Goal: Task Accomplishment & Management: Manage account settings

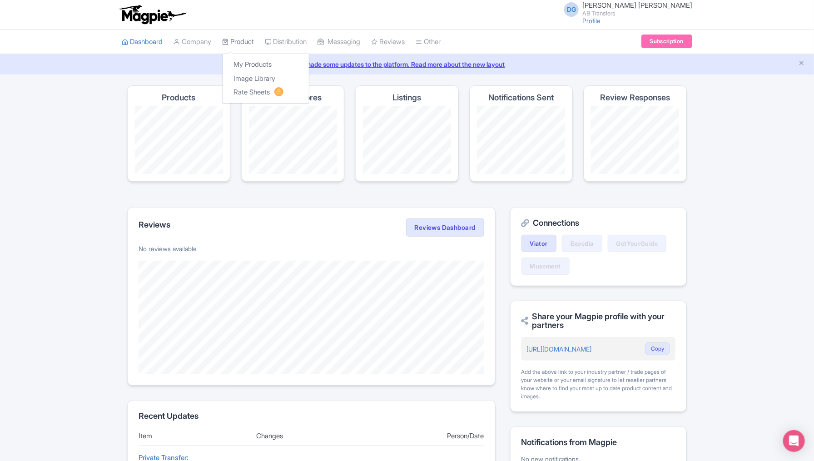
click at [244, 44] on link "Product" at bounding box center [238, 42] width 32 height 25
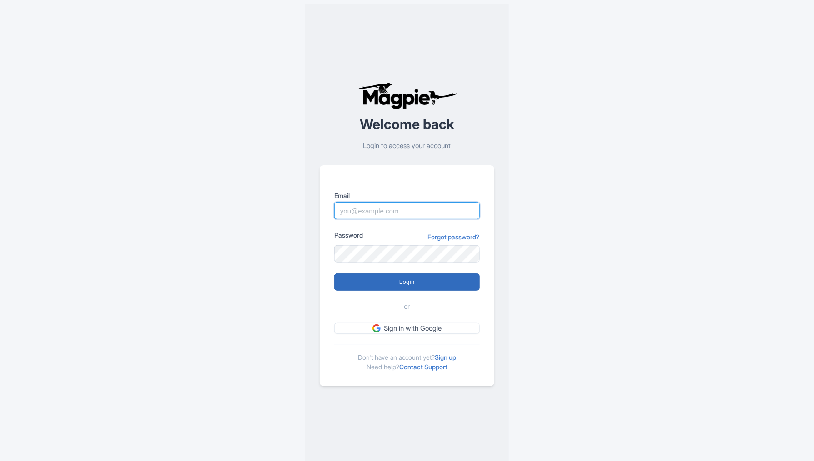
type input "abtransfers@abtransfers.mx"
click at [377, 285] on input "Login" at bounding box center [406, 281] width 145 height 17
type input "Logging in..."
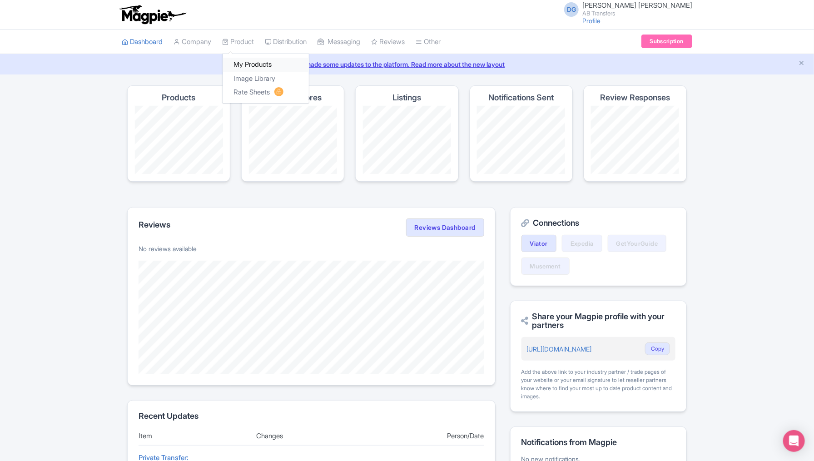
click at [247, 61] on link "My Products" at bounding box center [265, 65] width 86 height 14
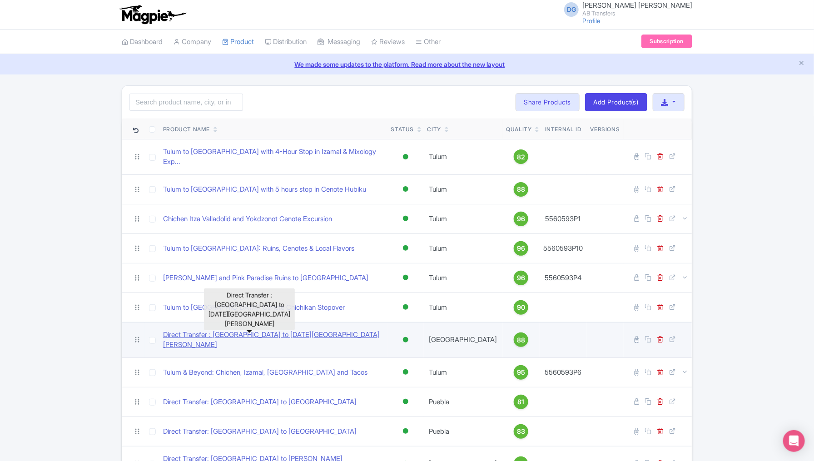
click at [191, 330] on link "Direct Transfer : México City to San Miguel de Allende" at bounding box center [273, 340] width 221 height 20
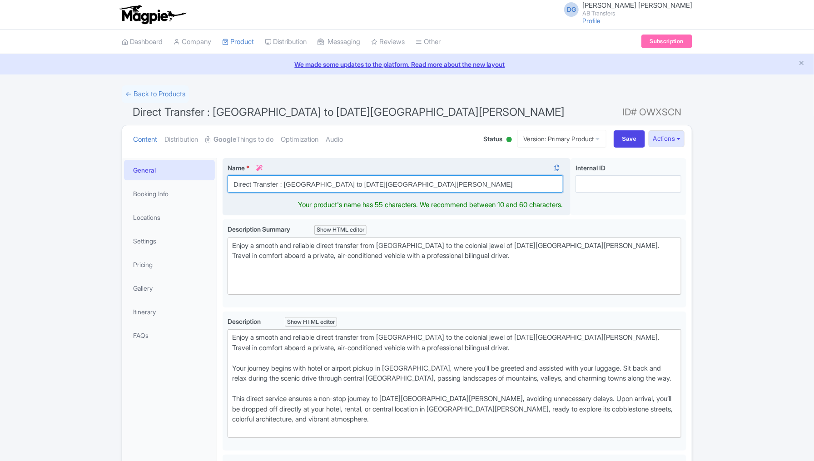
click at [251, 183] on input "Direct Transfer : [GEOGRAPHIC_DATA] to [DATE][GEOGRAPHIC_DATA][PERSON_NAME]" at bounding box center [394, 183] width 335 height 17
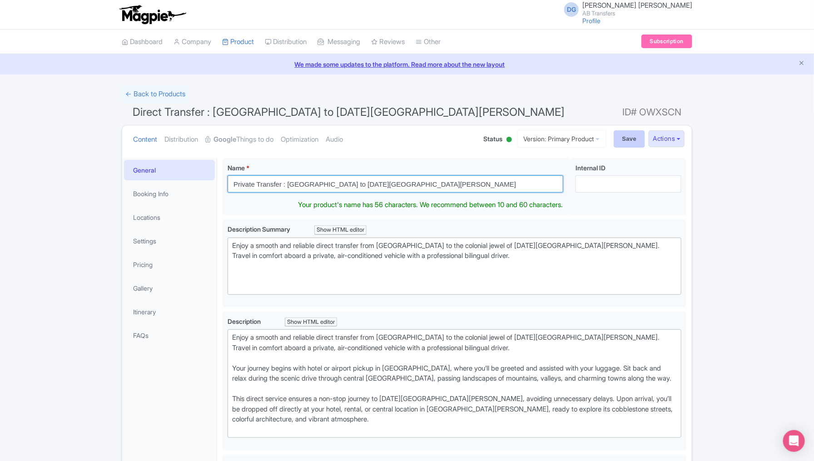
type input "Private Transfer : [GEOGRAPHIC_DATA] to [DATE][GEOGRAPHIC_DATA][PERSON_NAME]"
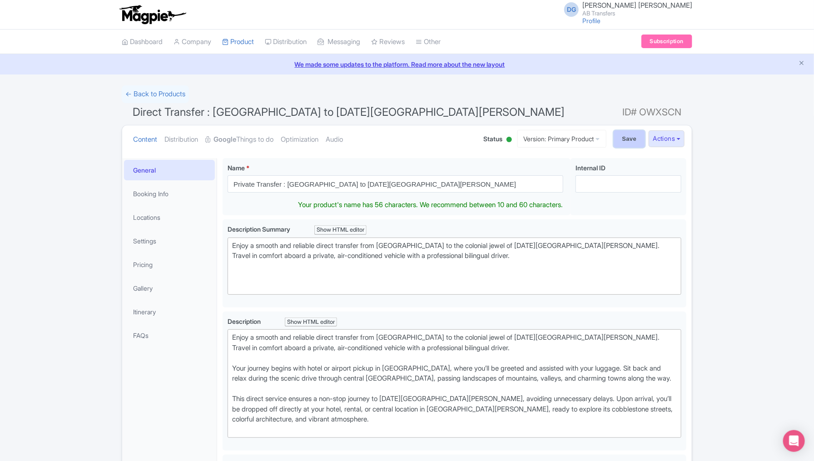
click at [626, 140] on input "Save" at bounding box center [629, 138] width 32 height 17
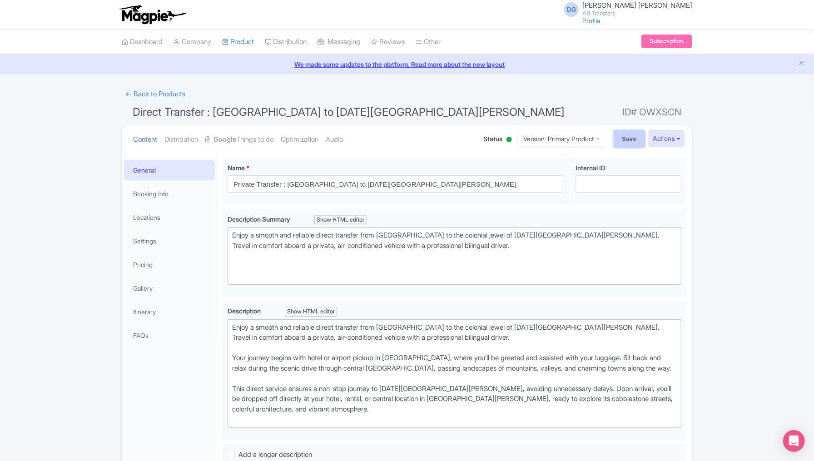
type input "Saving..."
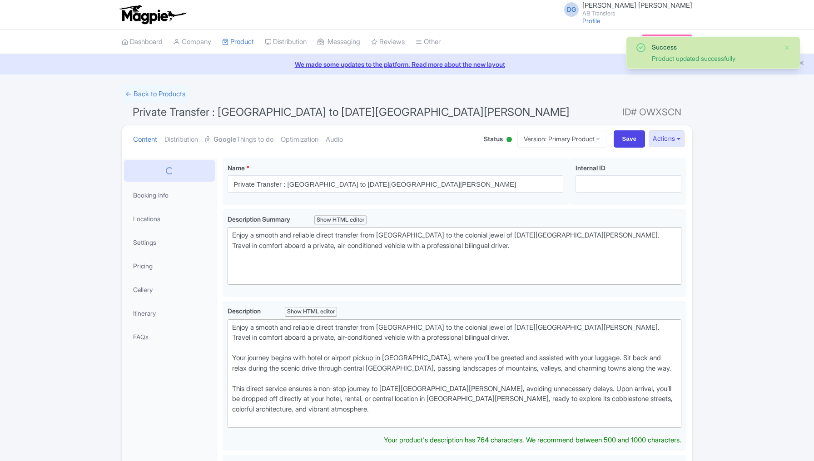
scroll to position [157, 0]
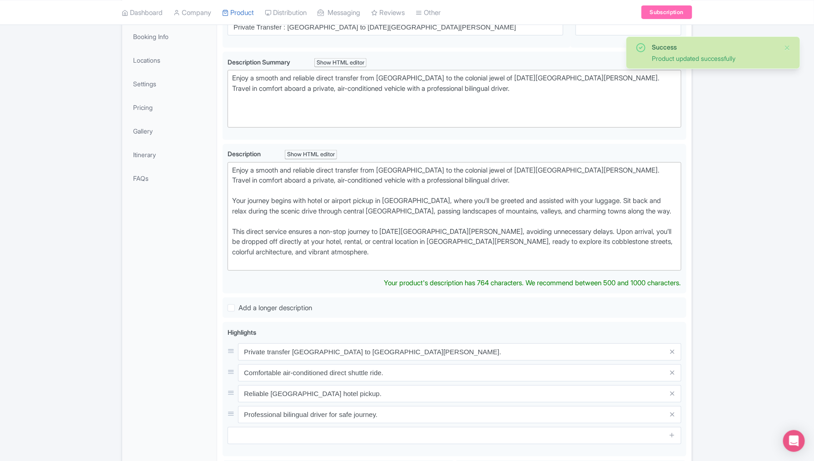
click at [77, 137] on div "Success Product updated successfully ← Back to Products Private Transfer : Méxi…" at bounding box center [407, 276] width 814 height 697
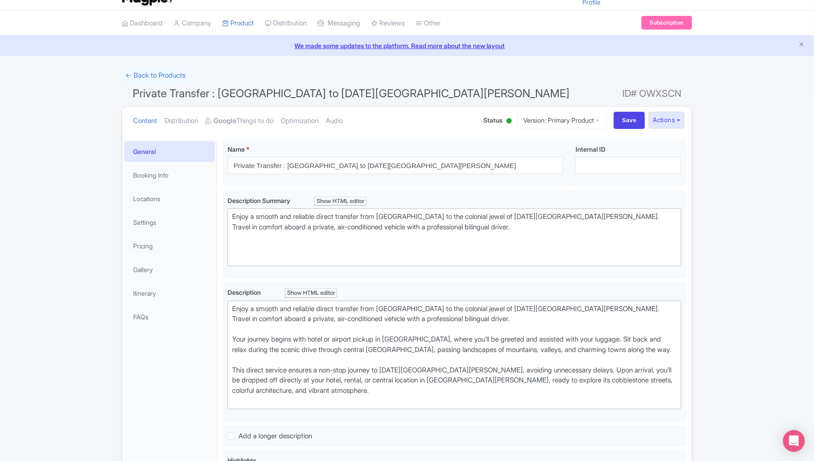
scroll to position [0, 0]
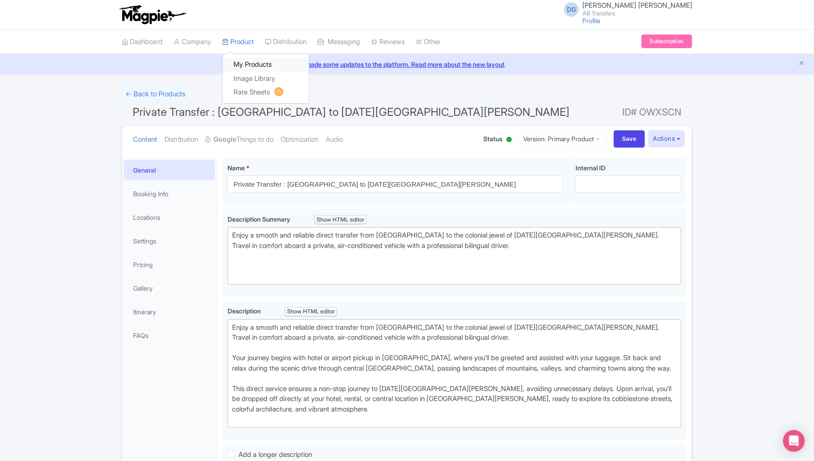
click at [247, 63] on link "My Products" at bounding box center [265, 65] width 86 height 14
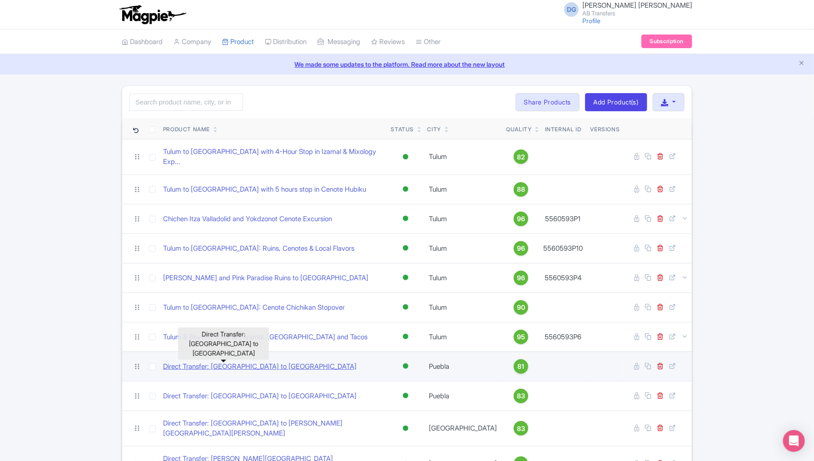
click at [194, 361] on link "Direct Transfer: Mexico City to Puebla" at bounding box center [259, 366] width 193 height 10
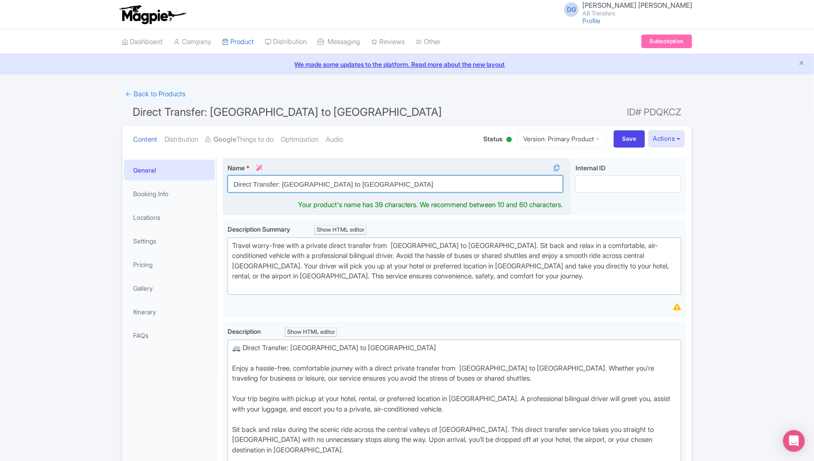
drag, startPoint x: 252, startPoint y: 185, endPoint x: 225, endPoint y: 183, distance: 27.3
click at [225, 183] on div "Name * i Direct Transfer: Mexico City to Puebla Your product's name has 39 char…" at bounding box center [396, 187] width 348 height 58
drag, startPoint x: 279, startPoint y: 184, endPoint x: 229, endPoint y: 184, distance: 50.4
click at [229, 184] on input "PrivateTransfer: [GEOGRAPHIC_DATA] to [GEOGRAPHIC_DATA]" at bounding box center [394, 183] width 335 height 17
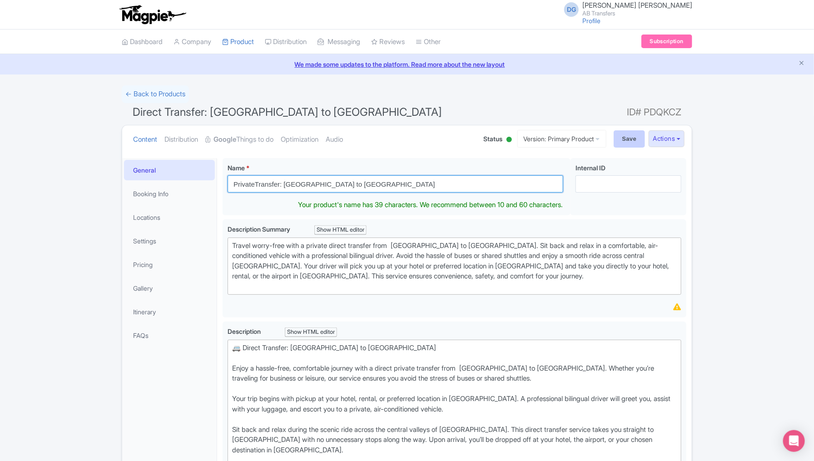
type input "PrivateTransfer: [GEOGRAPHIC_DATA] to [GEOGRAPHIC_DATA]"
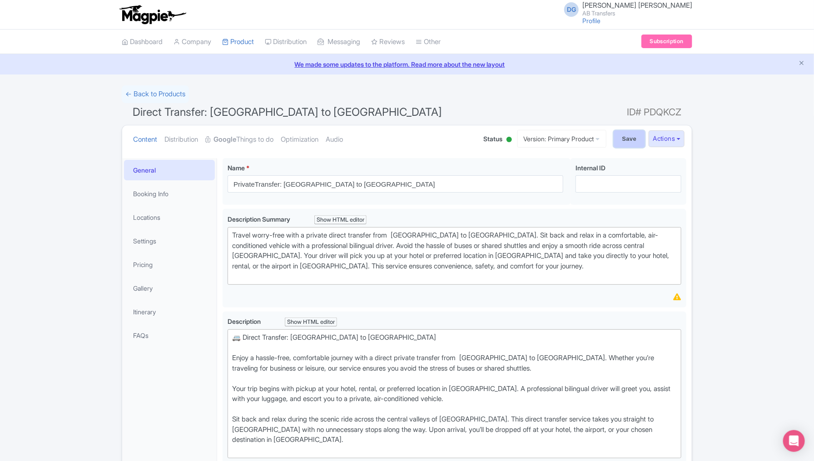
click at [615, 136] on input "Save" at bounding box center [629, 138] width 32 height 17
type input "Saving..."
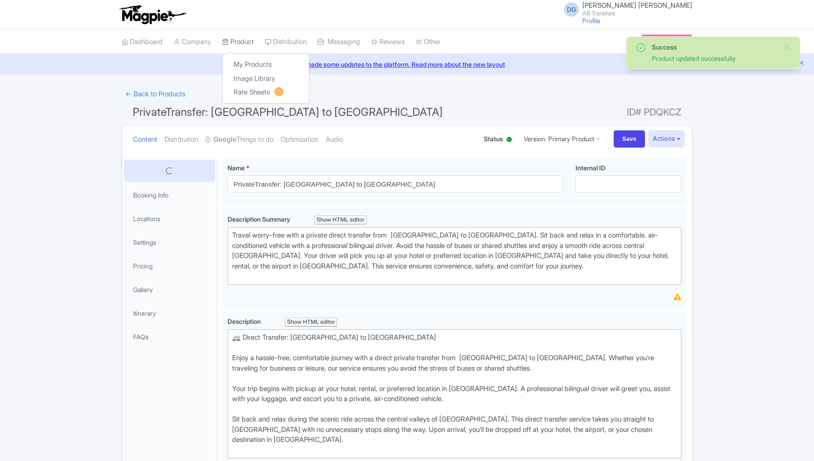
scroll to position [157, 0]
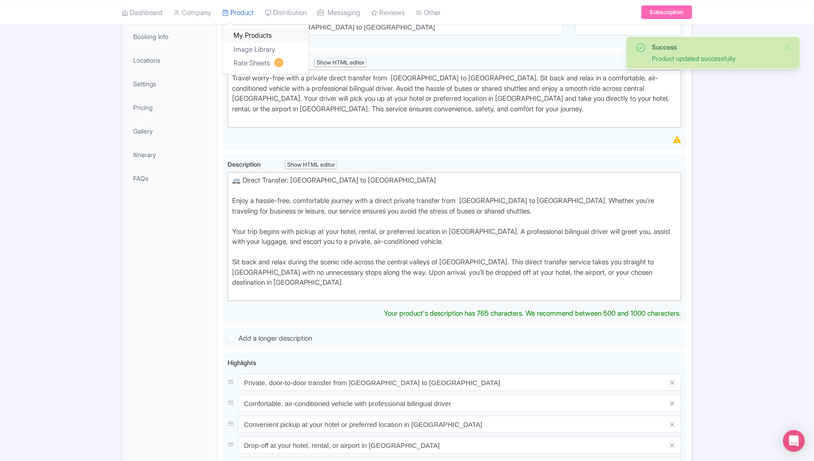
click at [247, 34] on link "My Products" at bounding box center [265, 36] width 86 height 14
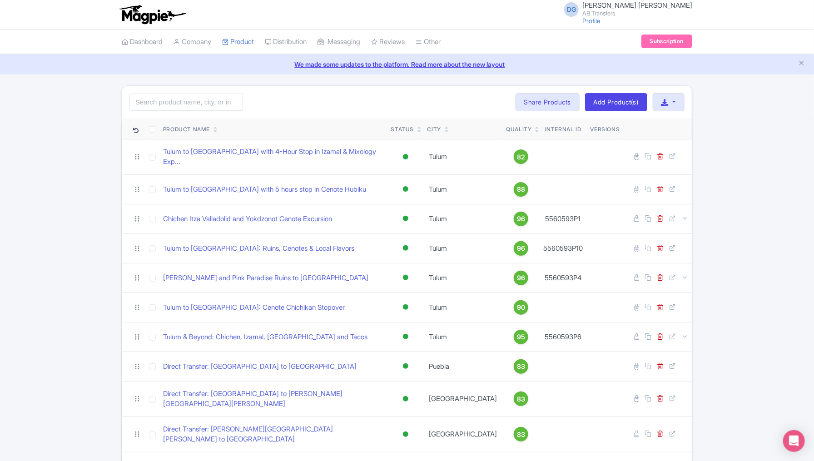
click at [75, 227] on div "Search Bulk Actions Delete Add to Collection Share Products Add to Collection C…" at bounding box center [407, 460] width 814 height 750
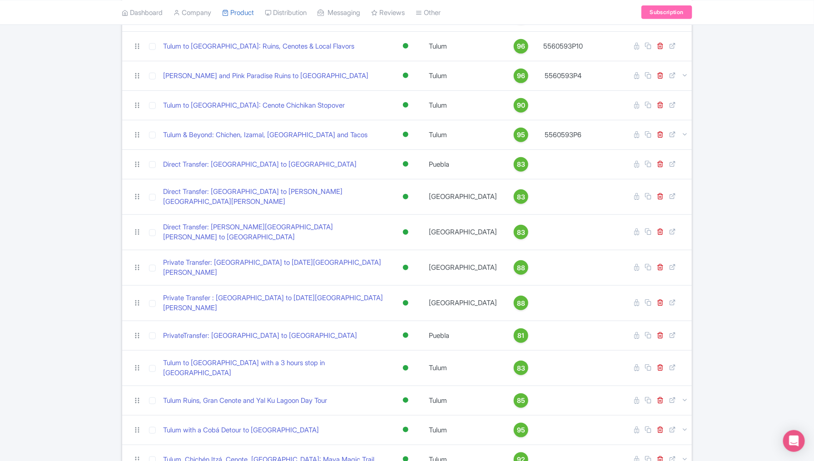
scroll to position [204, 0]
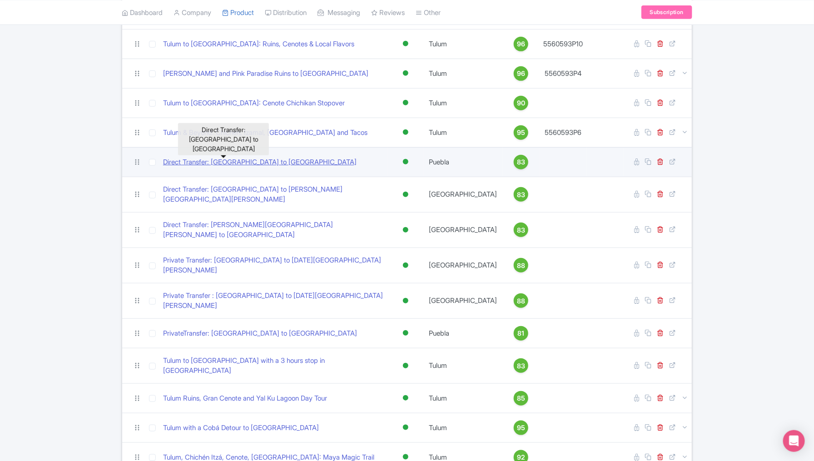
click at [184, 157] on link "Direct Transfer: Puebla to Mexico City" at bounding box center [259, 162] width 193 height 10
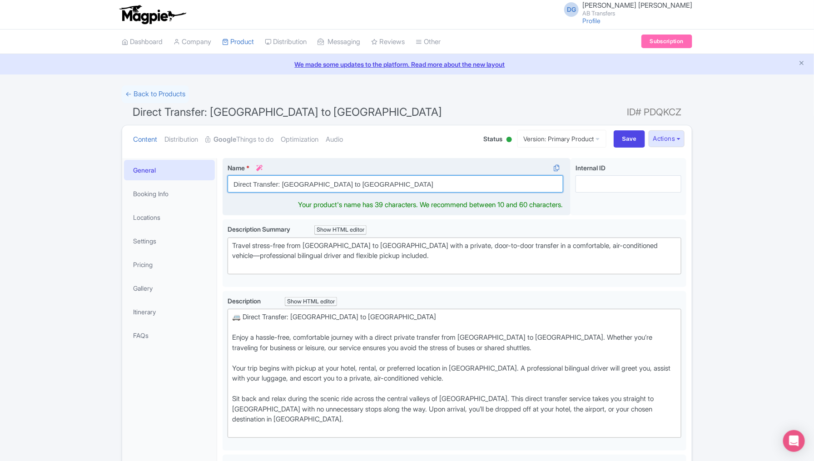
drag, startPoint x: 277, startPoint y: 182, endPoint x: 230, endPoint y: 180, distance: 47.2
click at [230, 180] on input "Direct Transfer: [GEOGRAPHIC_DATA] to [GEOGRAPHIC_DATA]" at bounding box center [394, 183] width 335 height 17
paste input "PrivateTransfer:"
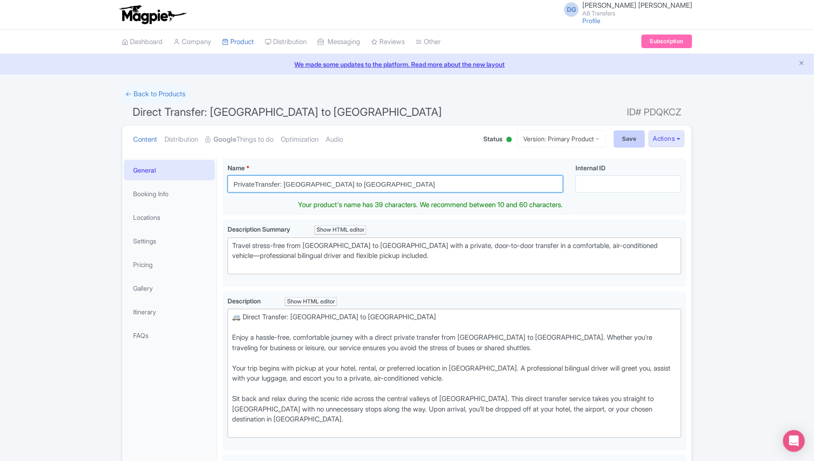
type input "PrivateTransfer: Puebla to Mexico City"
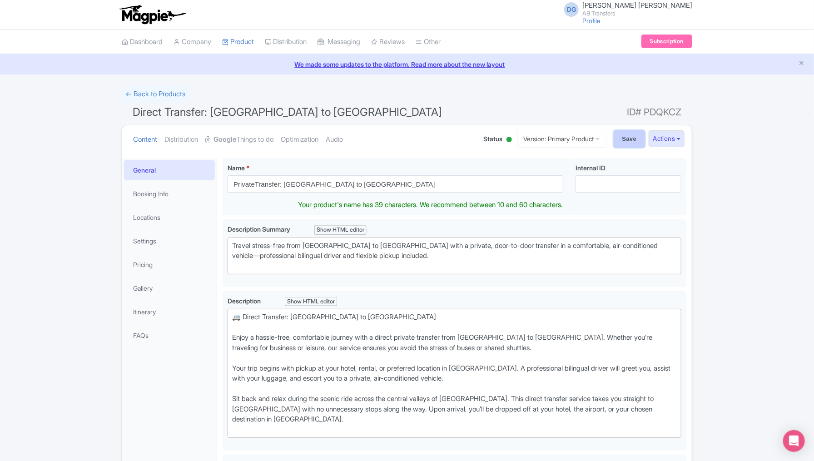
click at [629, 143] on input "Save" at bounding box center [629, 138] width 32 height 17
type input "Saving..."
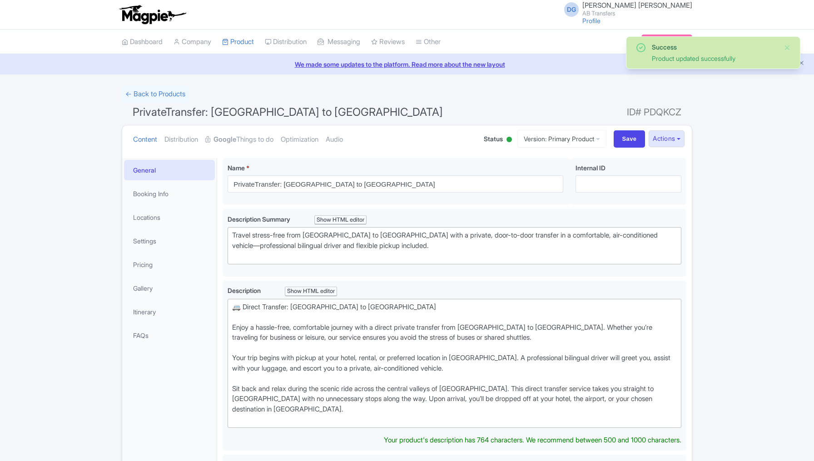
scroll to position [157, 0]
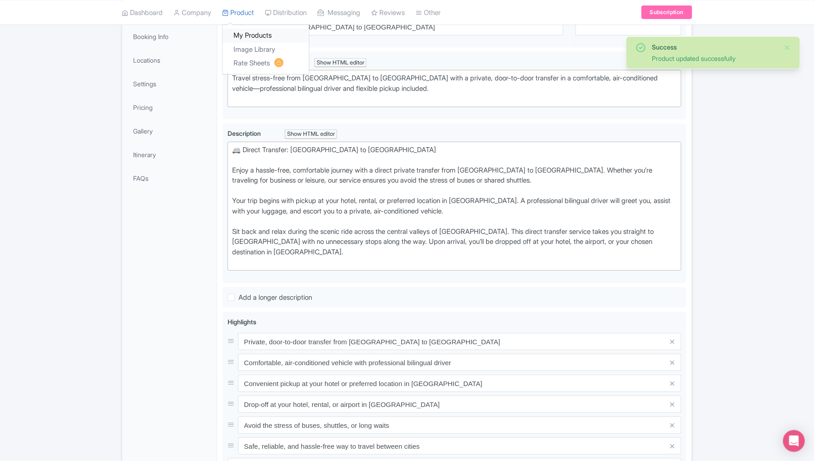
click at [248, 33] on link "My Products" at bounding box center [265, 36] width 86 height 14
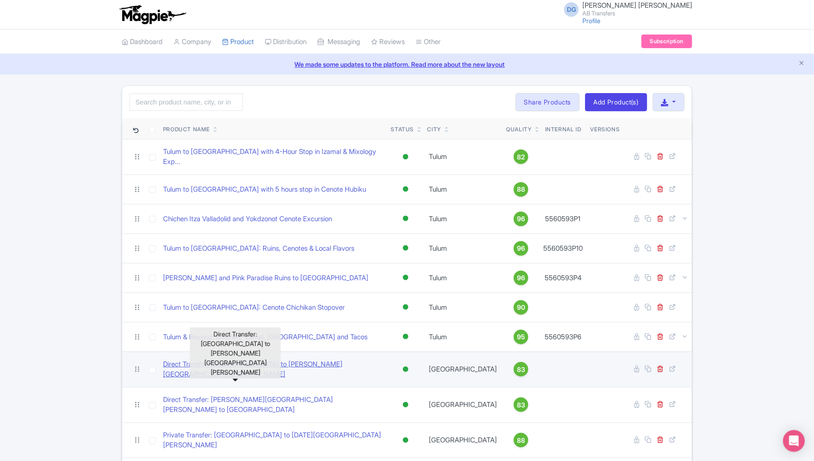
click at [176, 359] on link "Direct Transfer: Mexico City to Valle de bravo" at bounding box center [273, 369] width 221 height 20
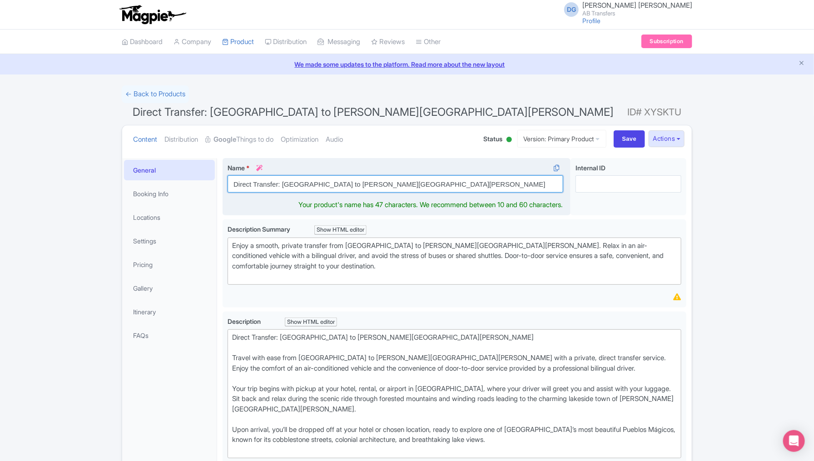
drag, startPoint x: 280, startPoint y: 182, endPoint x: 228, endPoint y: 181, distance: 51.8
click at [228, 181] on input "Direct Transfer: Mexico City to Valle de bravo" at bounding box center [394, 183] width 335 height 17
paste input "Private"
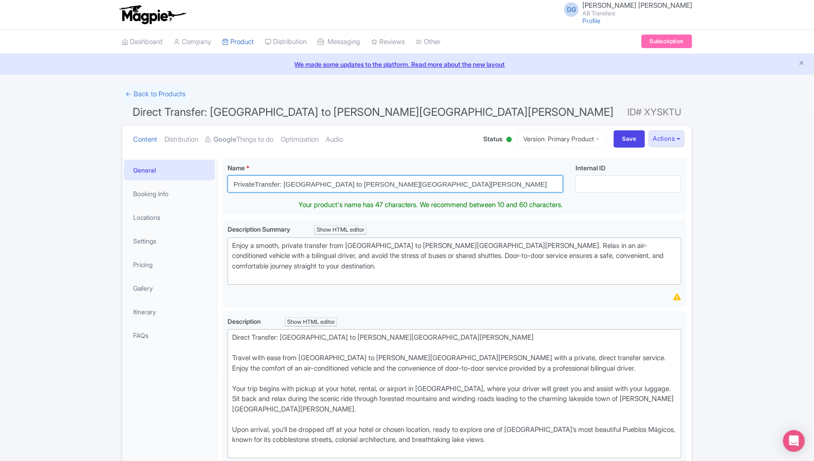
type input "PrivateTransfer: Mexico City to Valle de bravo"
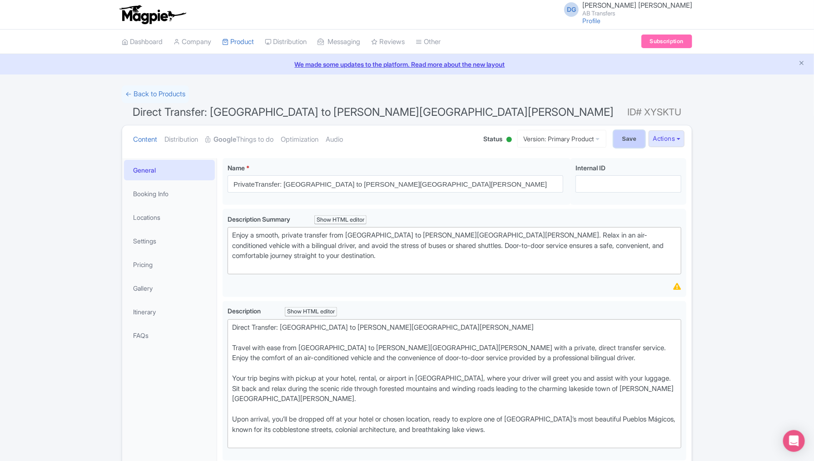
click at [622, 141] on input "Save" at bounding box center [629, 138] width 32 height 17
type input "Saving..."
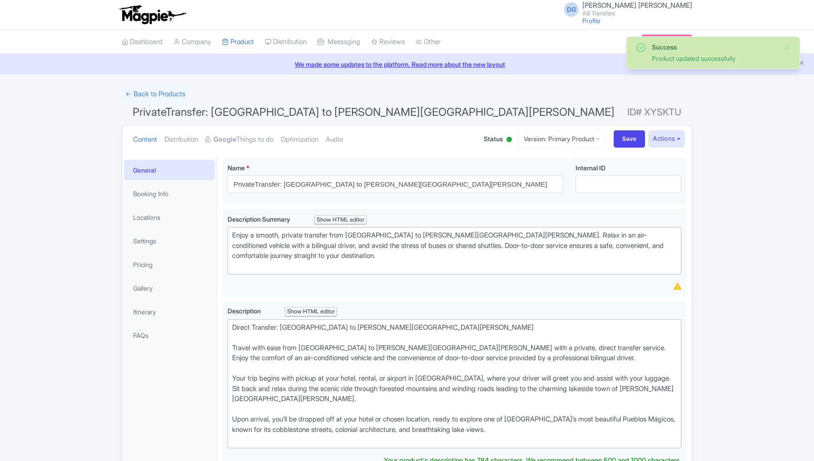
scroll to position [157, 0]
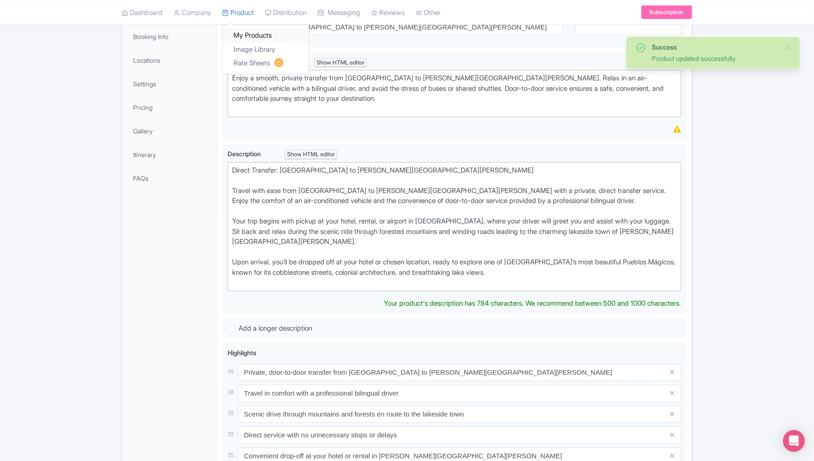
click at [254, 39] on link "My Products" at bounding box center [265, 36] width 86 height 14
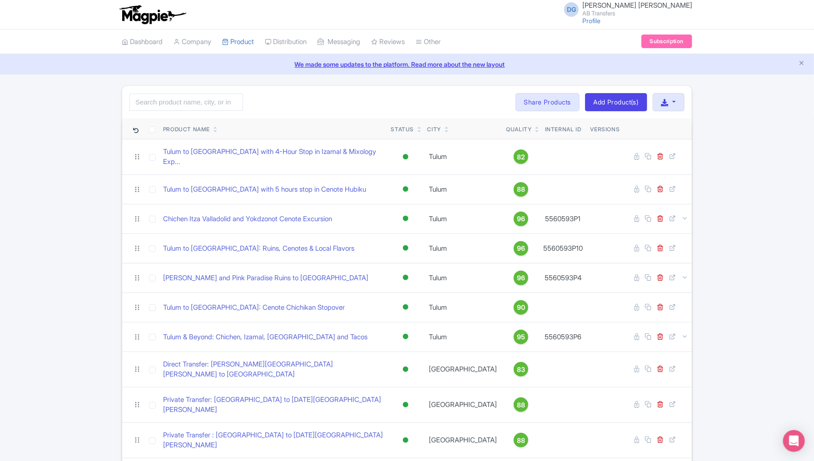
click at [88, 284] on div "Search Bulk Actions [GEOGRAPHIC_DATA] Add to Collection Share Products Add to C…" at bounding box center [407, 460] width 814 height 750
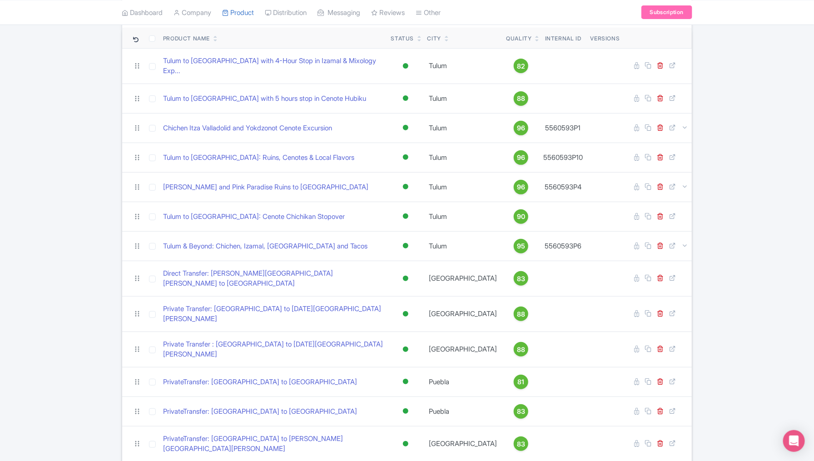
scroll to position [113, 0]
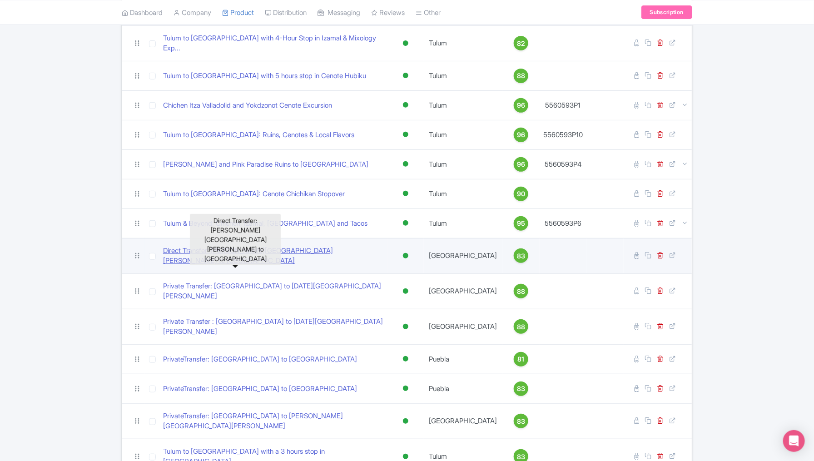
click at [203, 246] on link "Direct Transfer: [PERSON_NAME][GEOGRAPHIC_DATA][PERSON_NAME] to [GEOGRAPHIC_DAT…" at bounding box center [273, 256] width 221 height 20
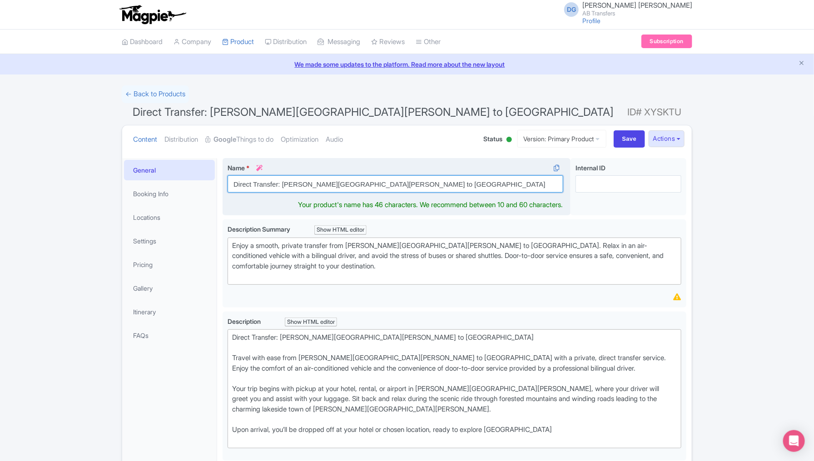
drag, startPoint x: 281, startPoint y: 183, endPoint x: 230, endPoint y: 183, distance: 51.3
click at [230, 183] on input "Direct Transfer: [PERSON_NAME][GEOGRAPHIC_DATA][PERSON_NAME] to [GEOGRAPHIC_DAT…" at bounding box center [394, 183] width 335 height 17
paste input "PrivateTransfer:"
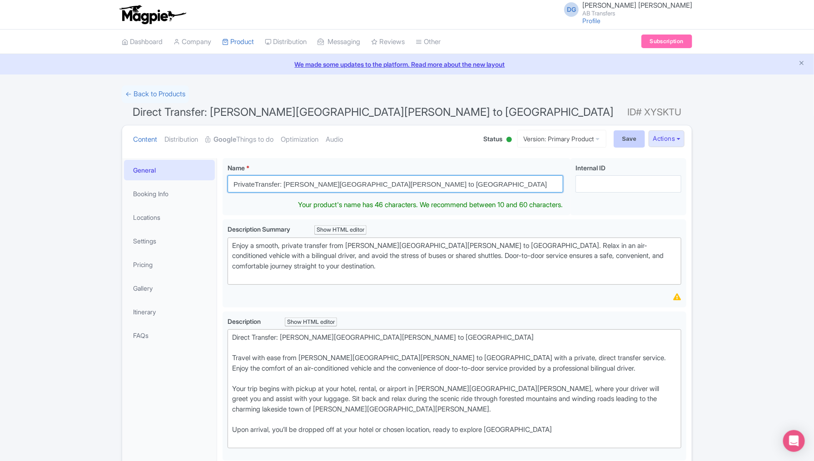
type input "PrivateTransfer: [PERSON_NAME][GEOGRAPHIC_DATA][PERSON_NAME] to [GEOGRAPHIC_DAT…"
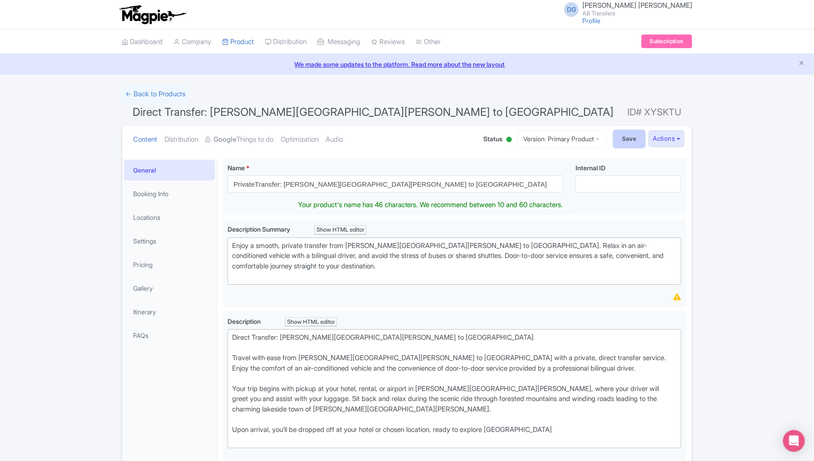
click at [624, 136] on input "Save" at bounding box center [629, 138] width 32 height 17
type input "Saving..."
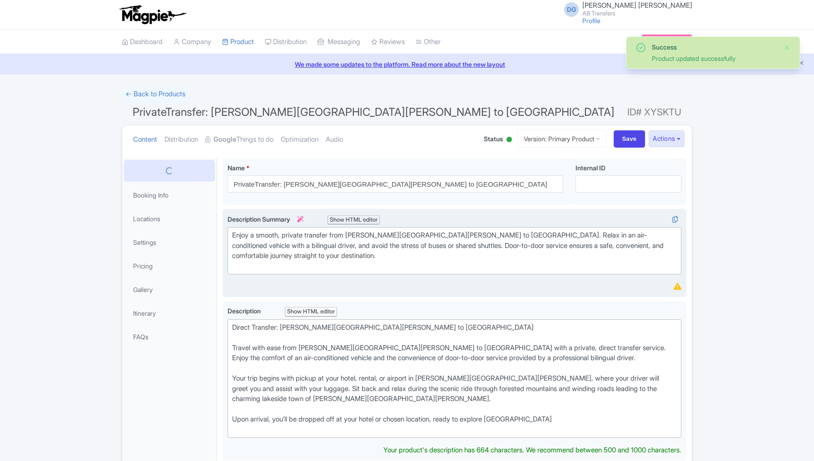
scroll to position [157, 0]
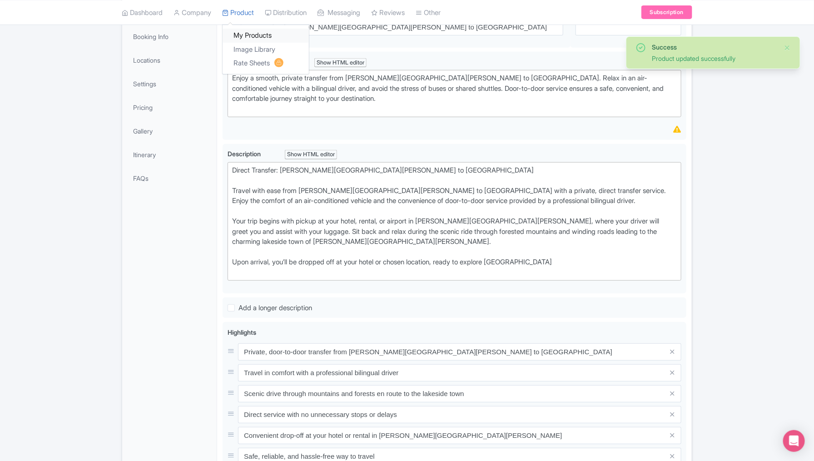
click at [253, 36] on link "My Products" at bounding box center [265, 36] width 86 height 14
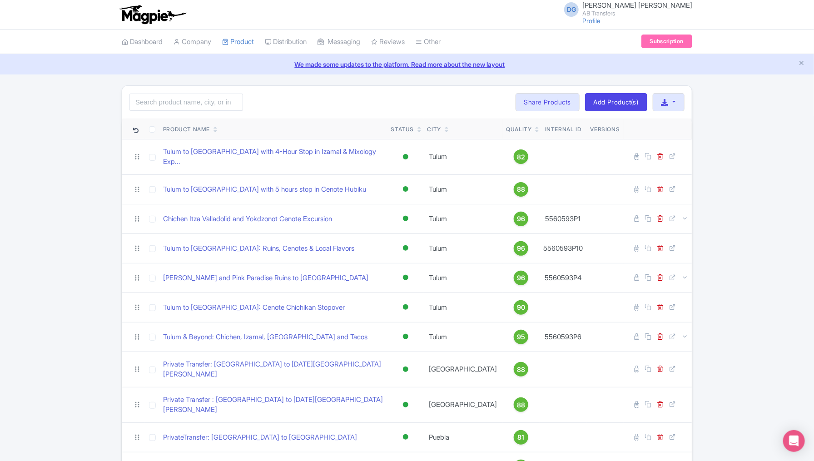
click at [57, 240] on div "Search Bulk Actions Delete Add to Collection Share Products Add to Collection C…" at bounding box center [407, 460] width 814 height 750
